Goal: Check status: Check status

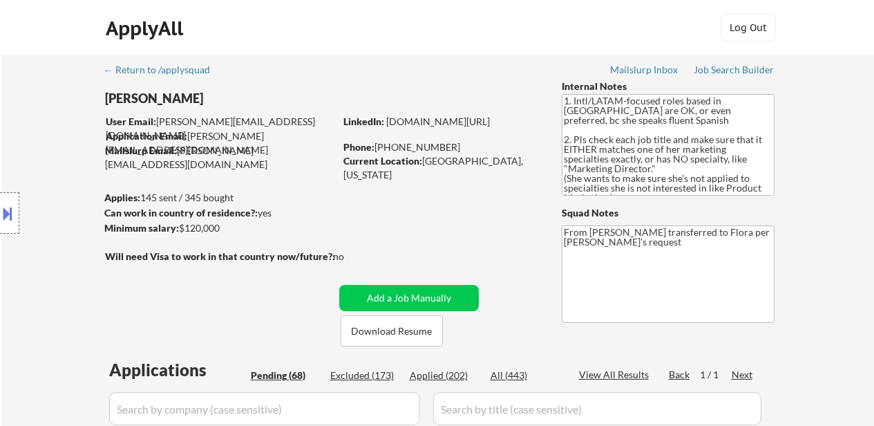
select select ""pending""
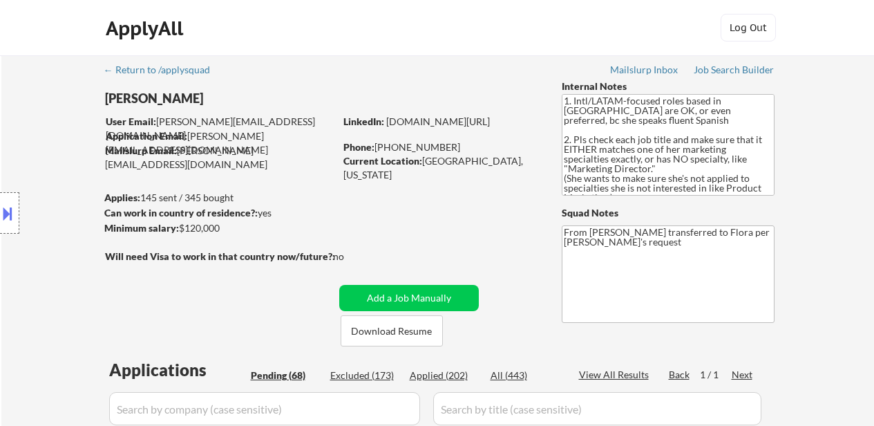
select select ""pending""
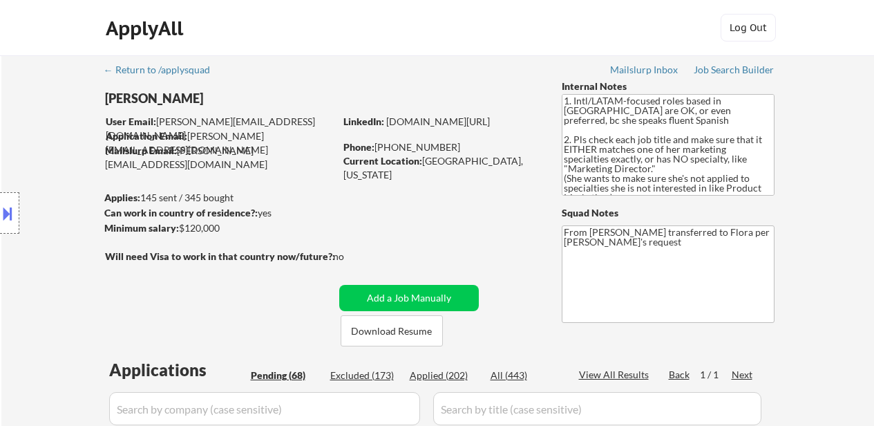
select select ""pending""
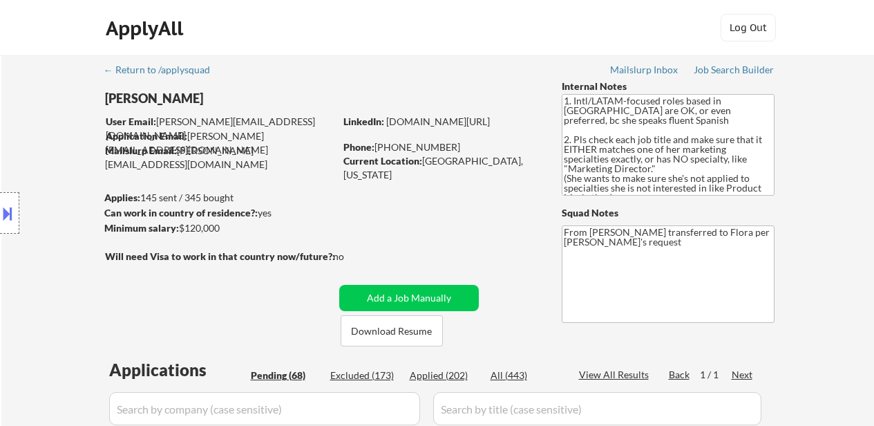
select select ""pending""
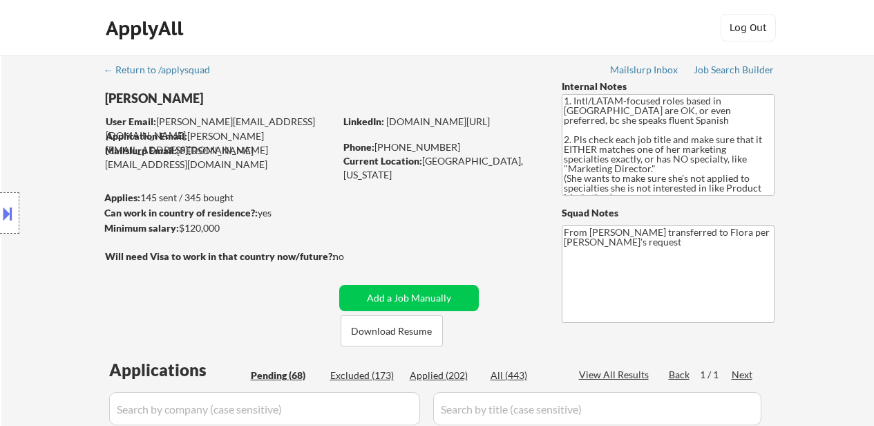
select select ""pending""
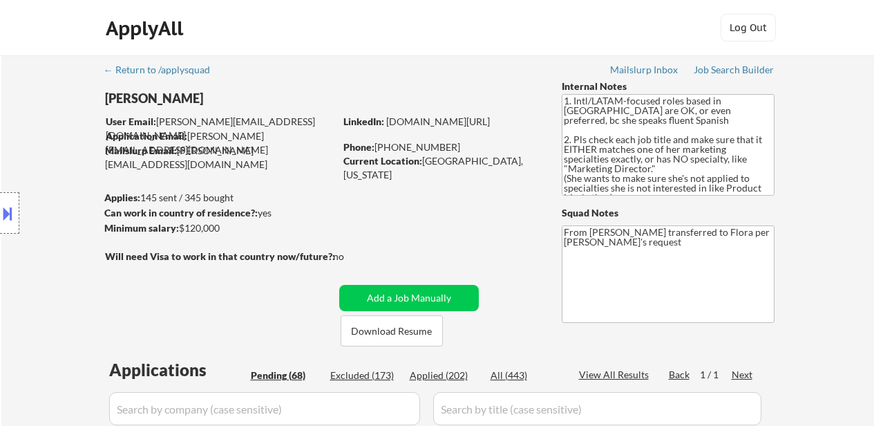
select select ""pending""
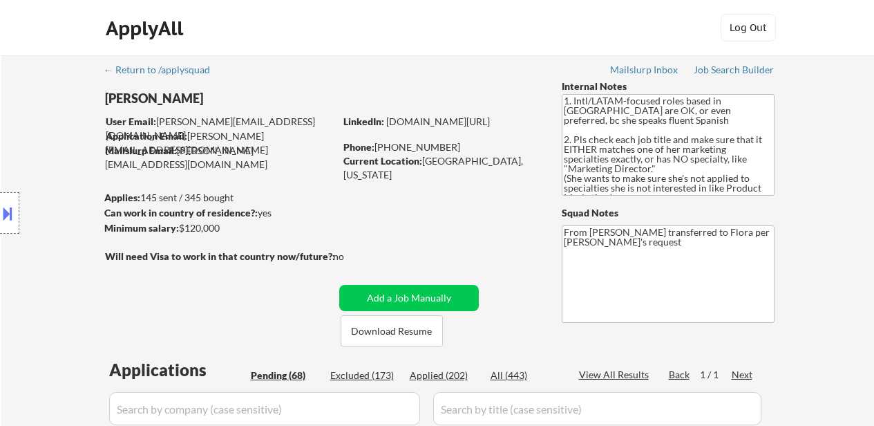
select select ""pending""
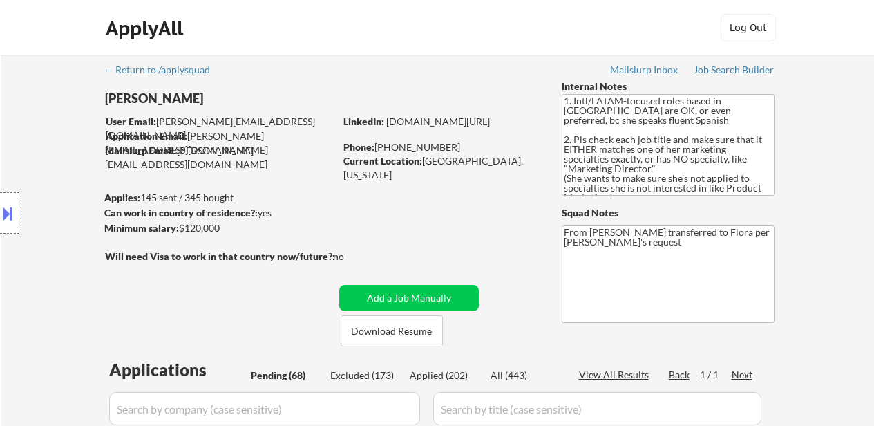
select select ""pending""
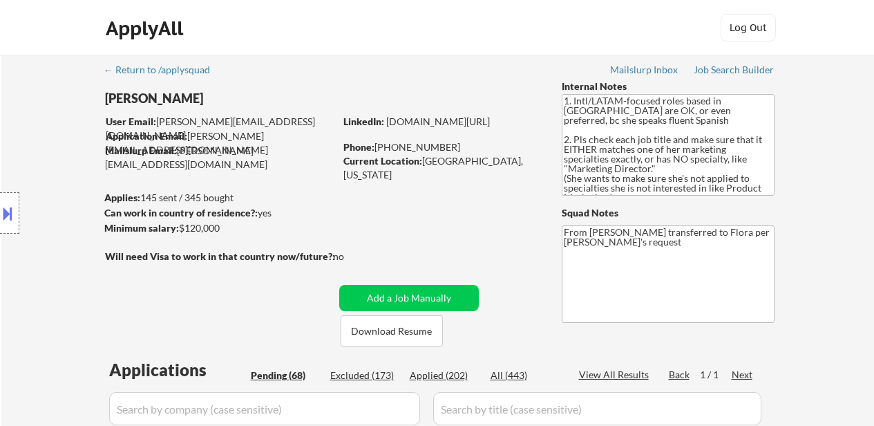
select select ""pending""
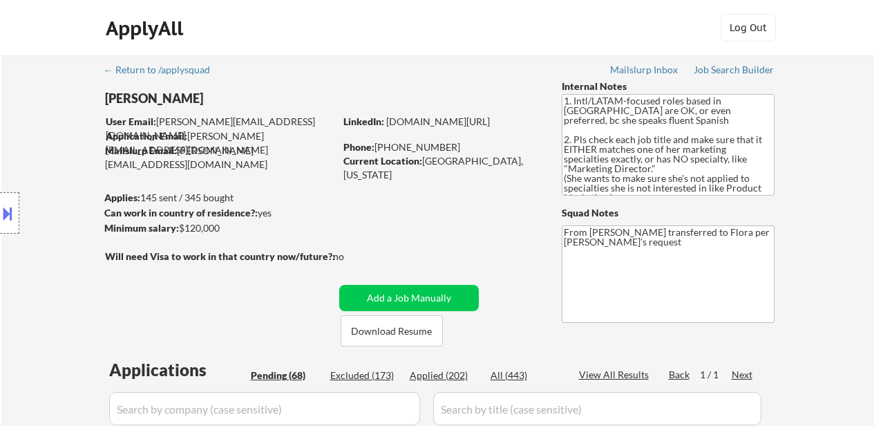
select select ""pending""
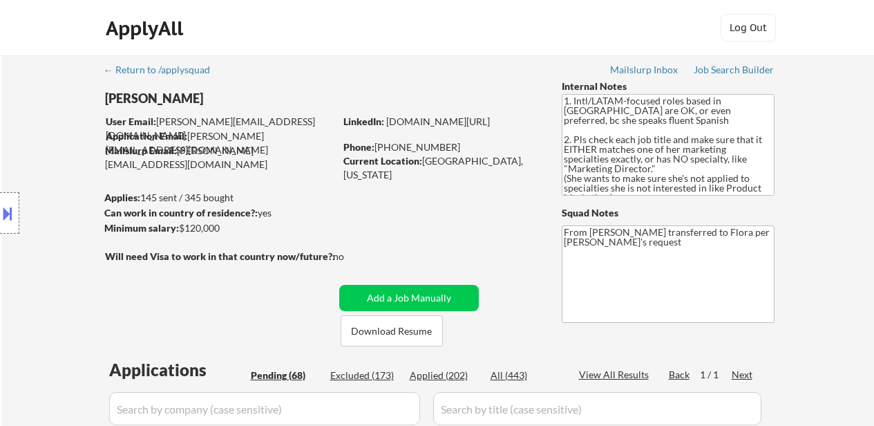
select select ""pending""
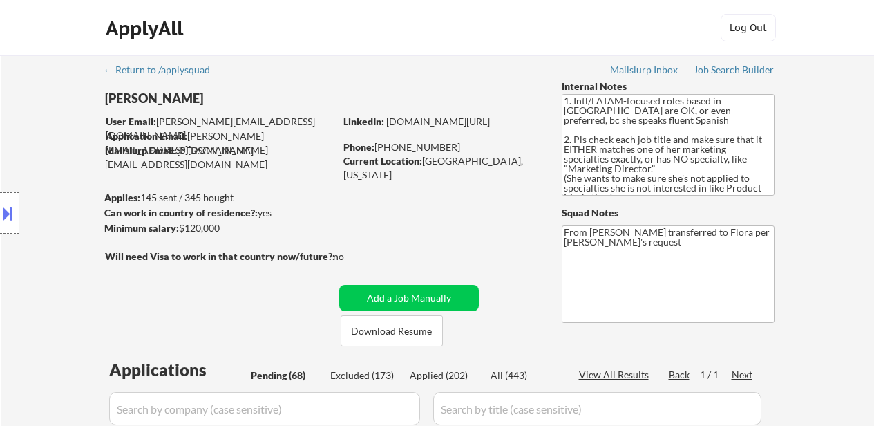
select select ""pending""
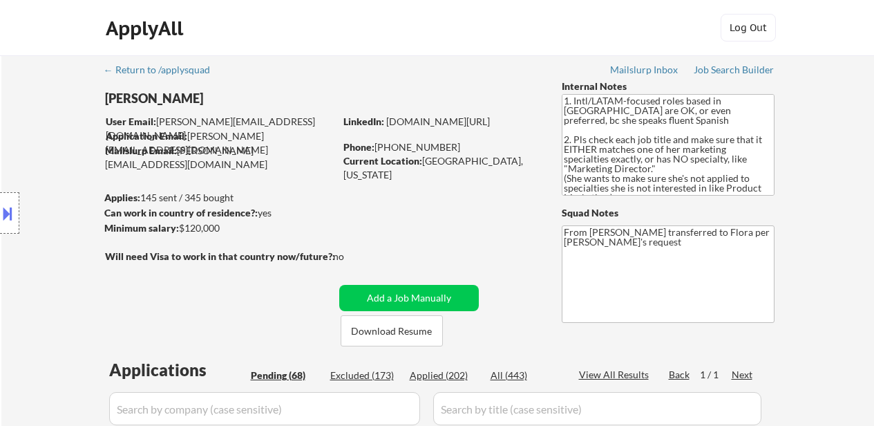
select select ""pending""
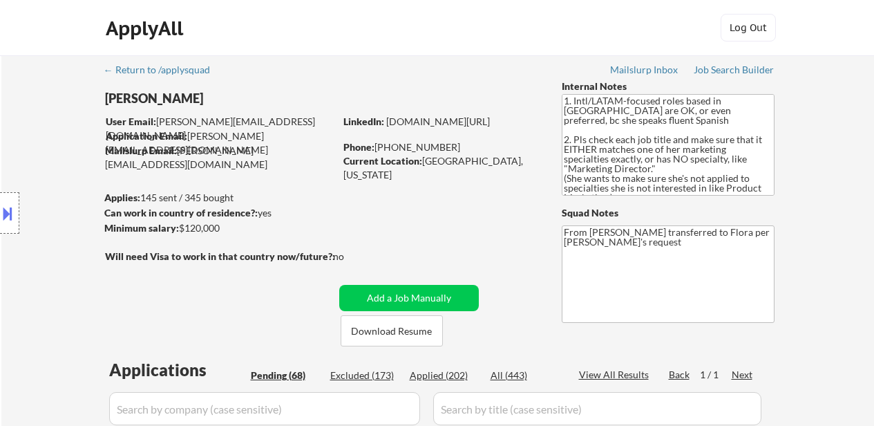
select select ""pending""
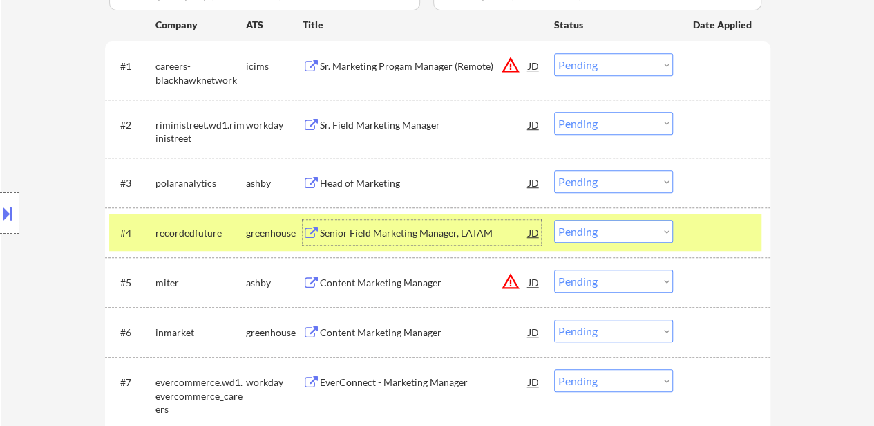
click at [577, 178] on select "Choose an option... Pending Applied Excluded (Questions) Excluded (Expired) Exc…" at bounding box center [613, 181] width 119 height 23
click at [554, 170] on select "Choose an option... Pending Applied Excluded (Questions) Excluded (Expired) Exc…" at bounding box center [613, 181] width 119 height 23
select select ""pending""
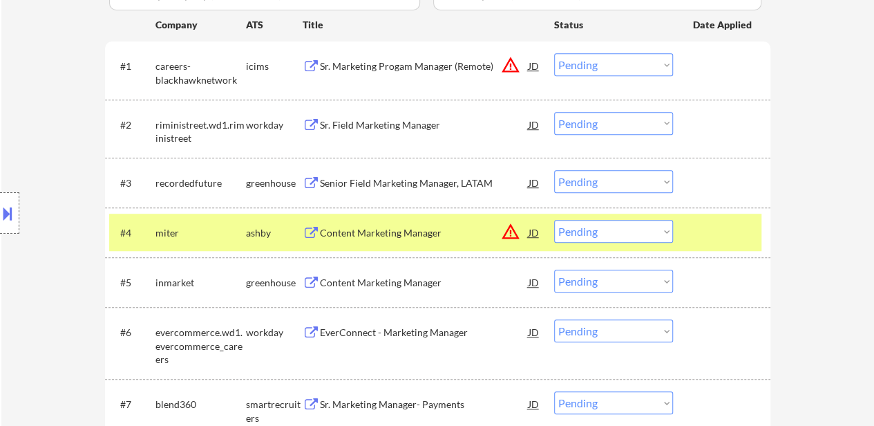
click at [435, 187] on div "Senior Field Marketing Manager, LATAM" at bounding box center [424, 183] width 209 height 14
